Goal: Obtain resource: Obtain resource

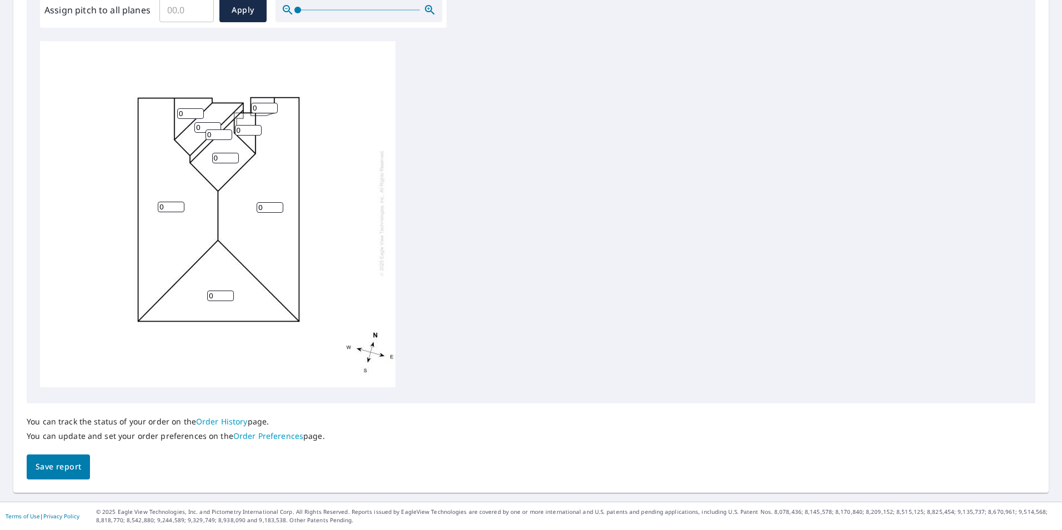
scroll to position [11, 0]
drag, startPoint x: 58, startPoint y: 461, endPoint x: 95, endPoint y: 454, distance: 37.4
click at [58, 461] on span "Save report" at bounding box center [59, 467] width 46 height 14
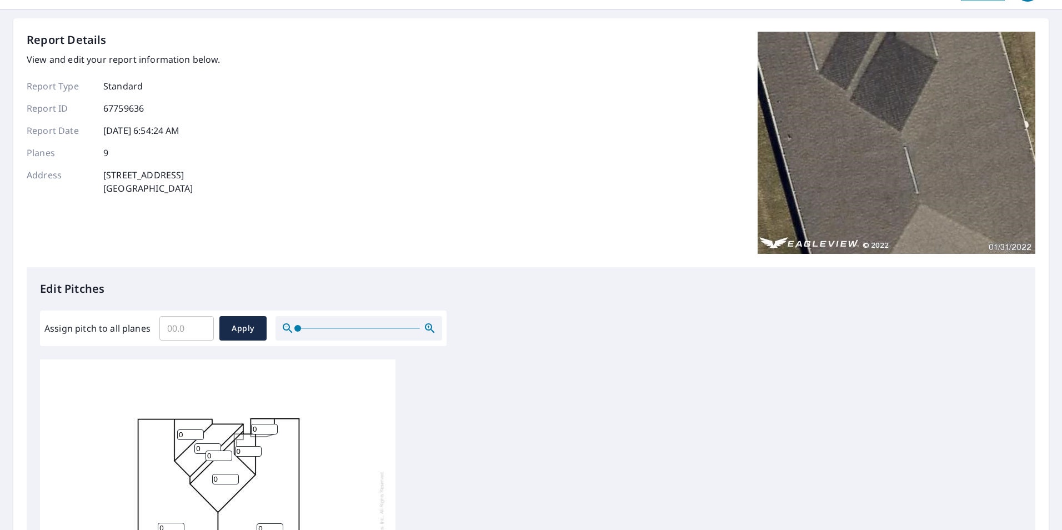
scroll to position [0, 0]
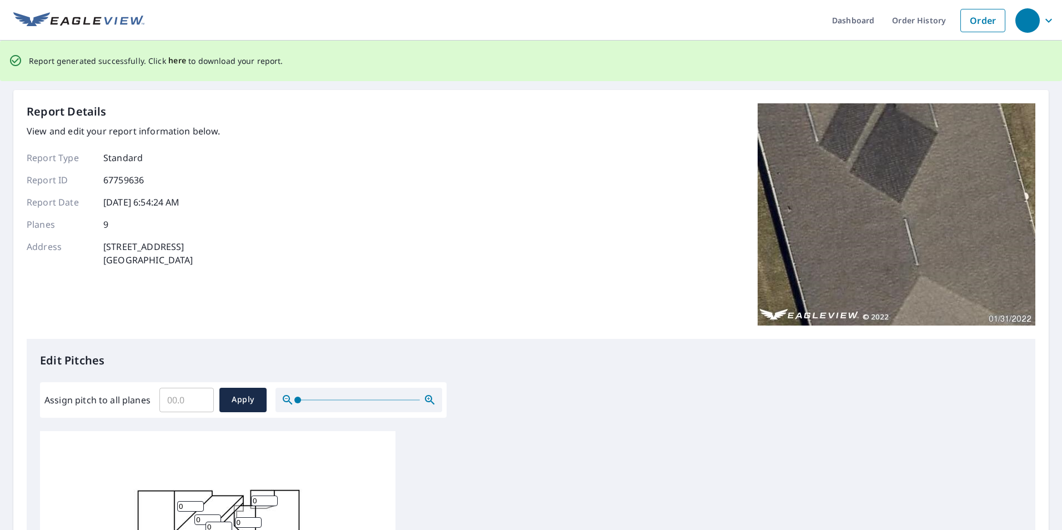
click at [171, 58] on span "here" at bounding box center [177, 61] width 18 height 14
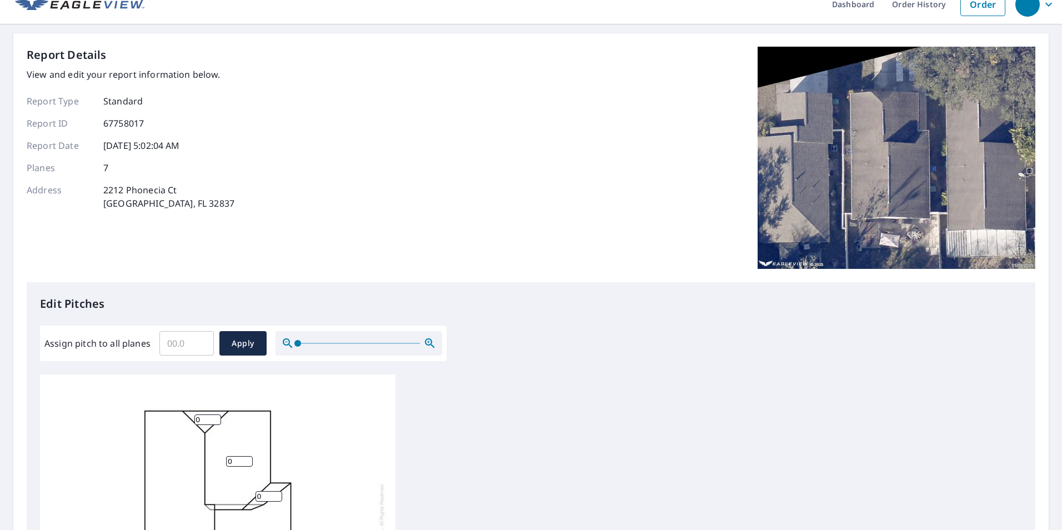
scroll to position [11, 0]
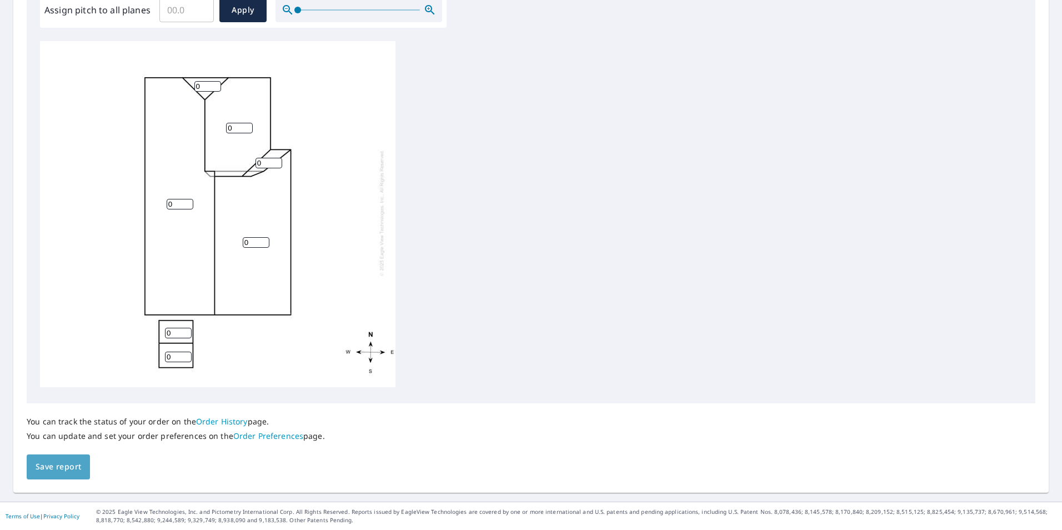
click at [80, 469] on span "Save report" at bounding box center [59, 467] width 46 height 14
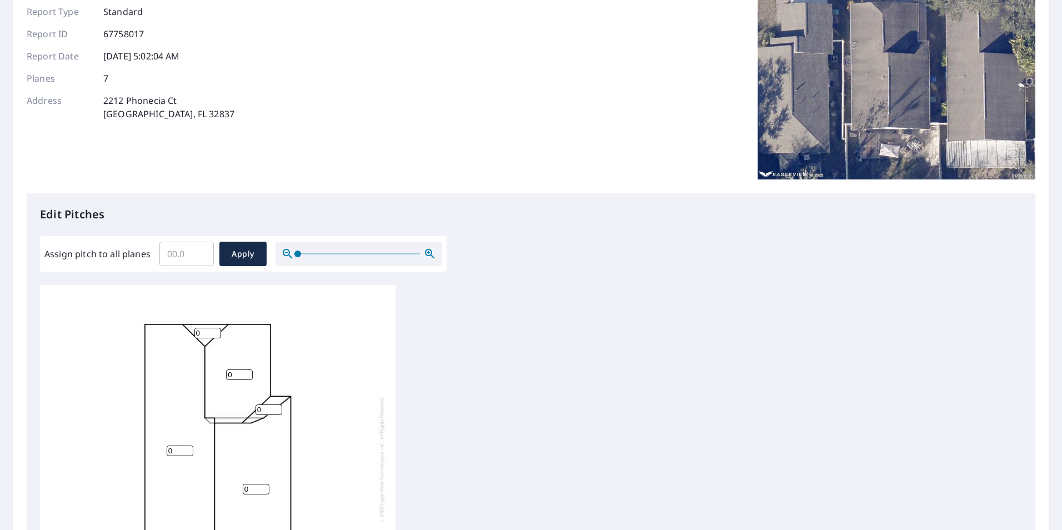
scroll to position [0, 0]
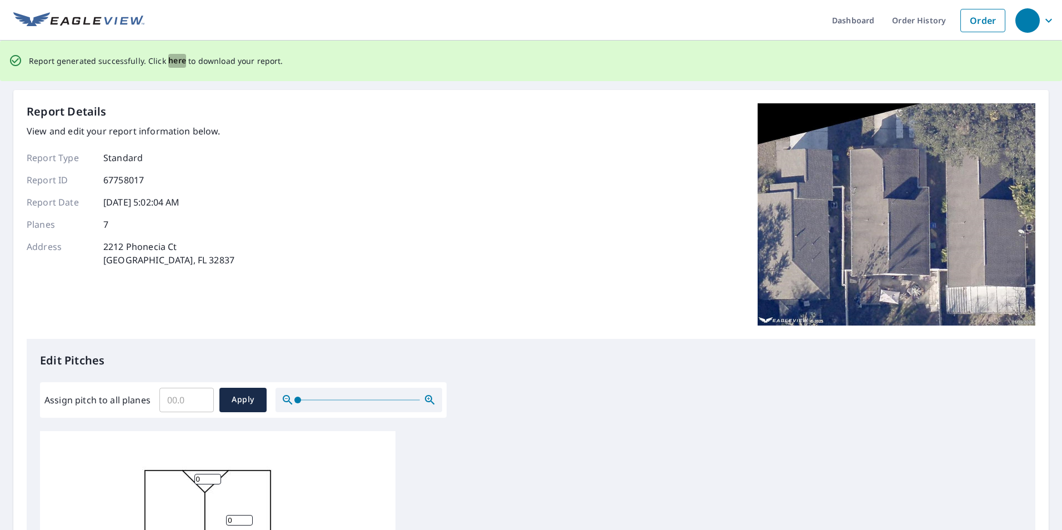
click at [168, 58] on span "here" at bounding box center [177, 61] width 18 height 14
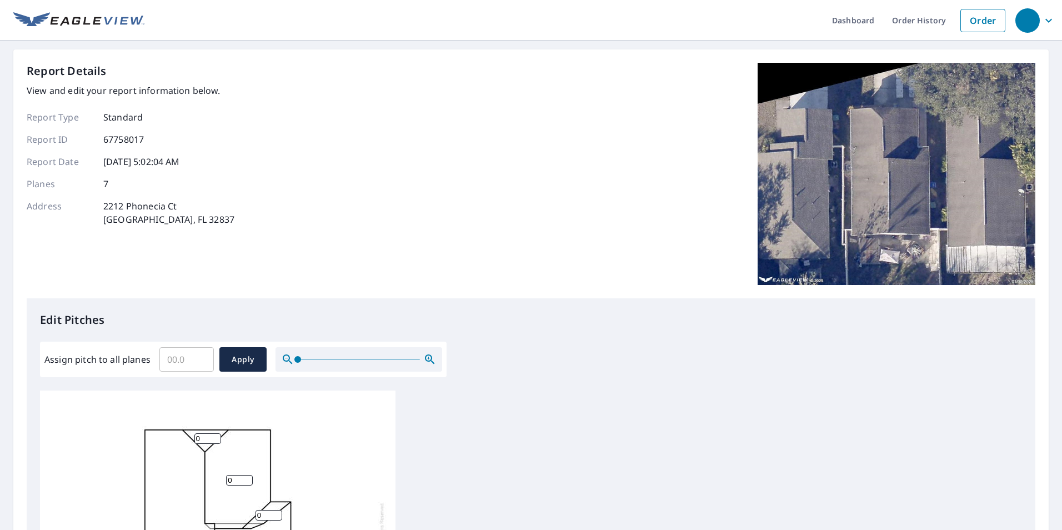
drag, startPoint x: 652, startPoint y: 163, endPoint x: 720, endPoint y: 164, distance: 67.8
click at [652, 163] on div "Report Details View and edit your report information below. Report Type Standar…" at bounding box center [531, 180] width 1009 height 235
click at [469, 180] on div "Report Details View and edit your report information below. Report Type Standar…" at bounding box center [531, 180] width 1009 height 235
